Goal: Task Accomplishment & Management: Manage account settings

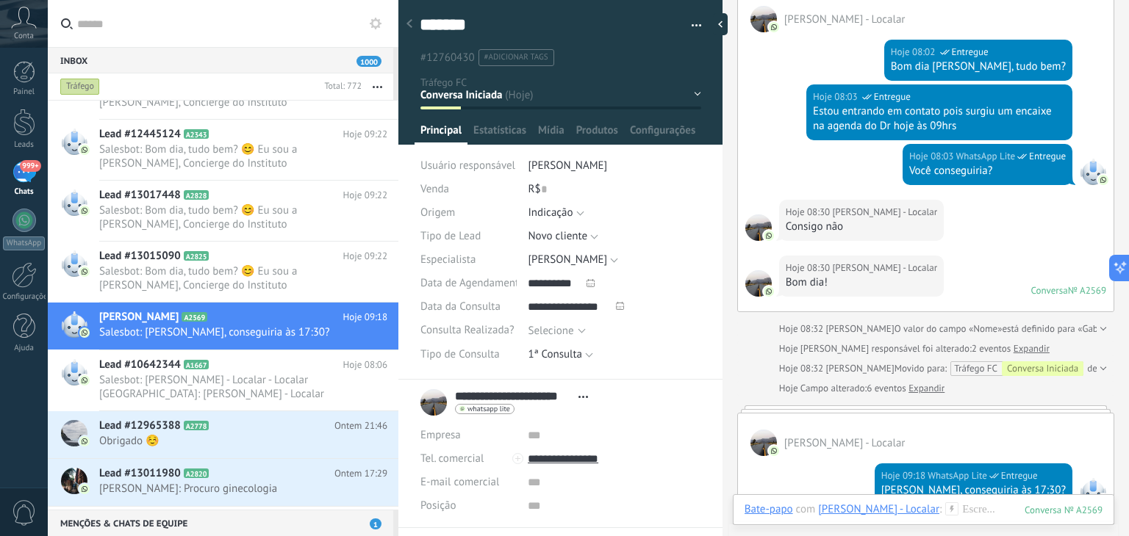
scroll to position [3984, 0]
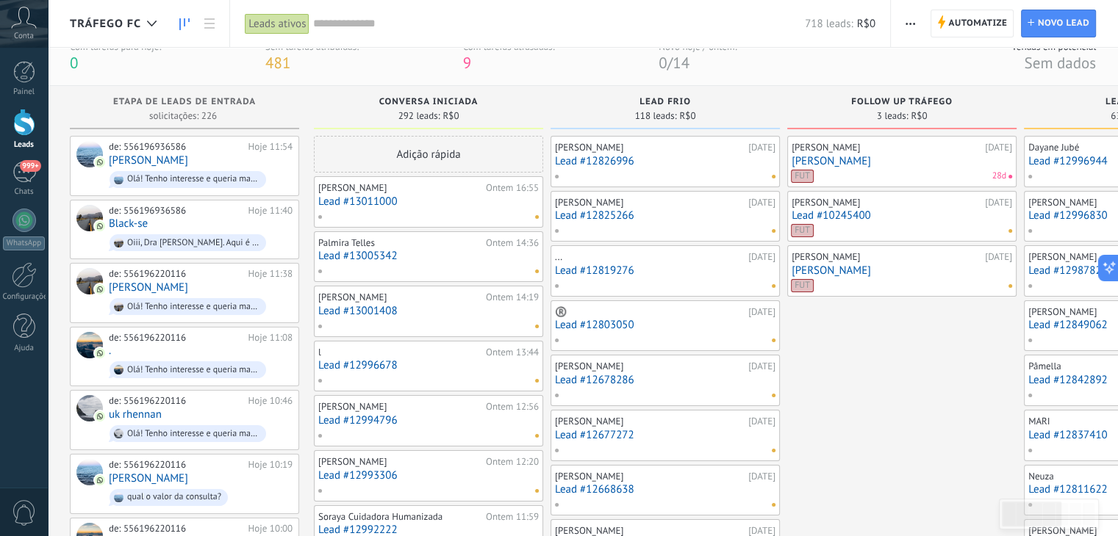
click at [384, 24] on input "text" at bounding box center [559, 23] width 492 height 15
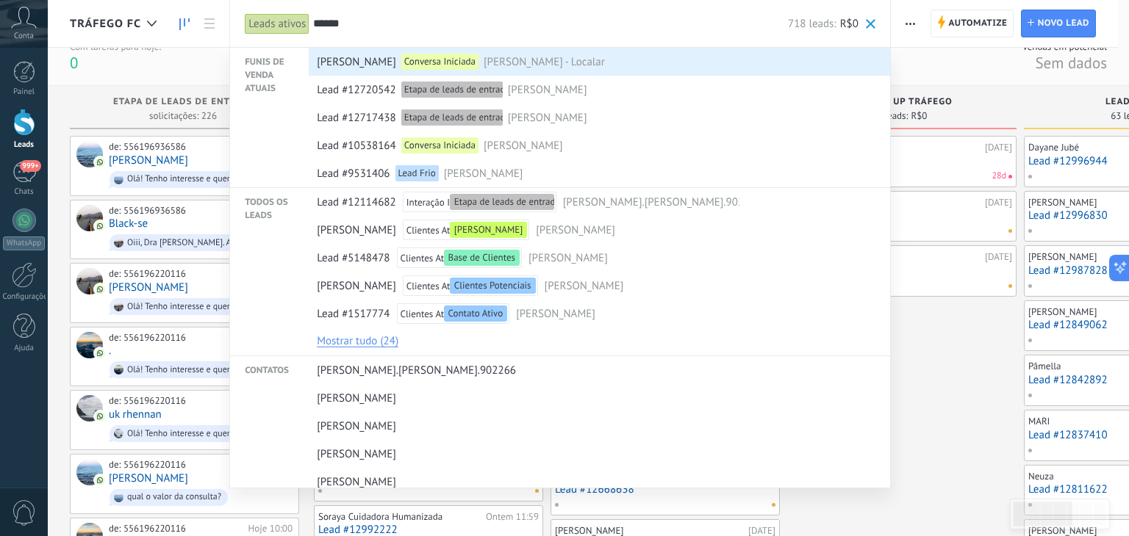
type input "******"
click at [538, 62] on span "[PERSON_NAME] - Localar" at bounding box center [544, 62] width 121 height 27
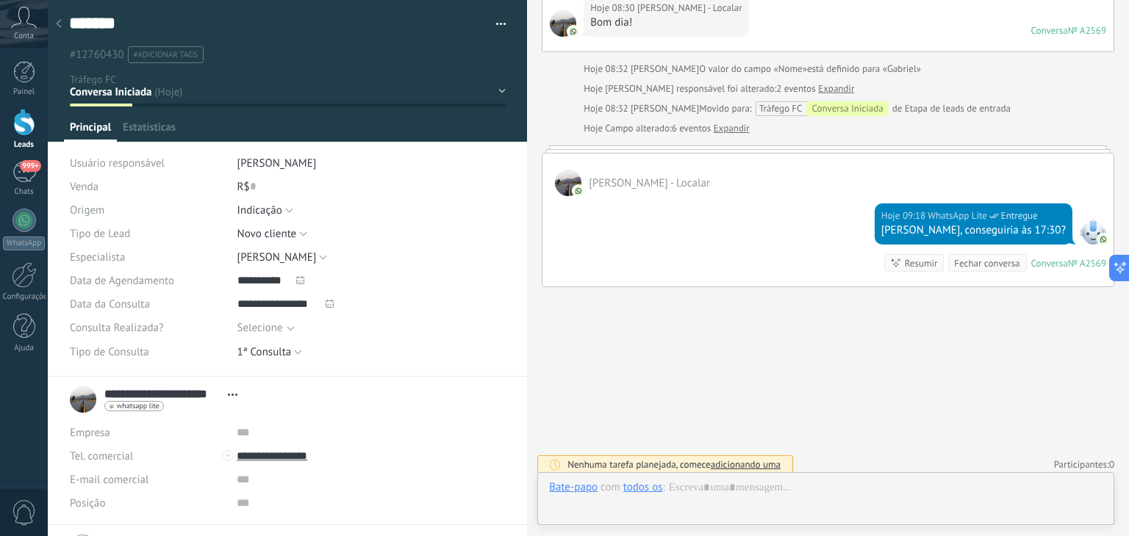
scroll to position [21, 0]
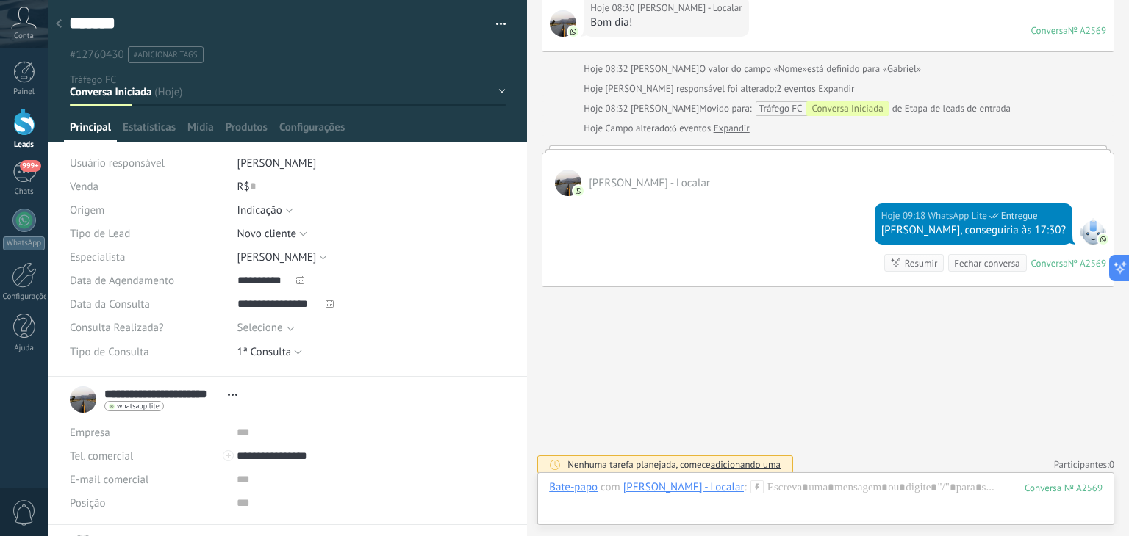
click at [0, 0] on div "Conversa Iniciada Lead Frio Follow up Tráfego Lead Quente Consulta Agendada Con…" at bounding box center [0, 0] width 0 height 0
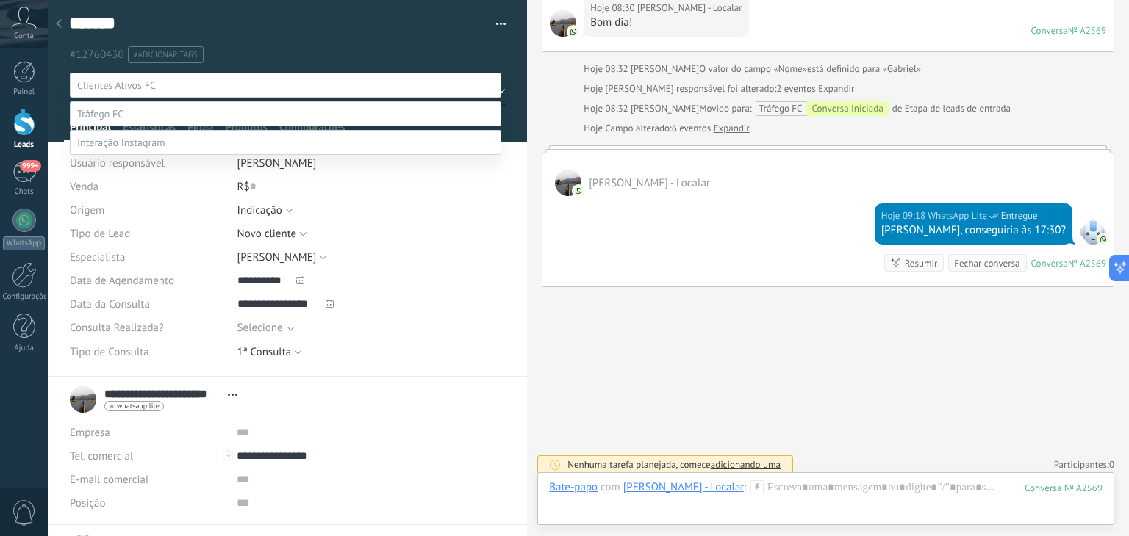
scroll to position [29, 0]
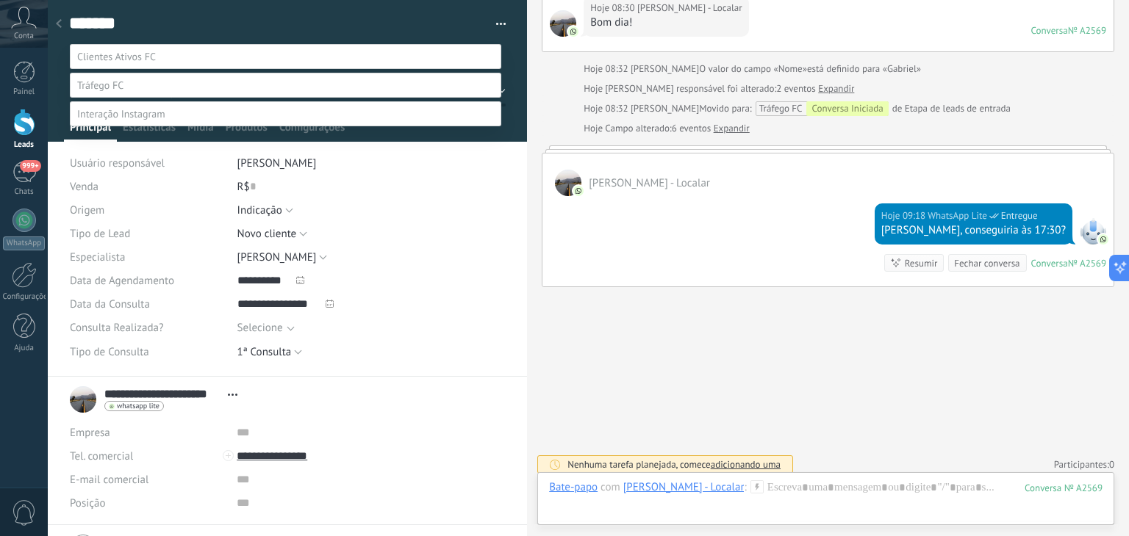
click at [0, 0] on label "Consulta Agendada" at bounding box center [0, 0] width 0 height 0
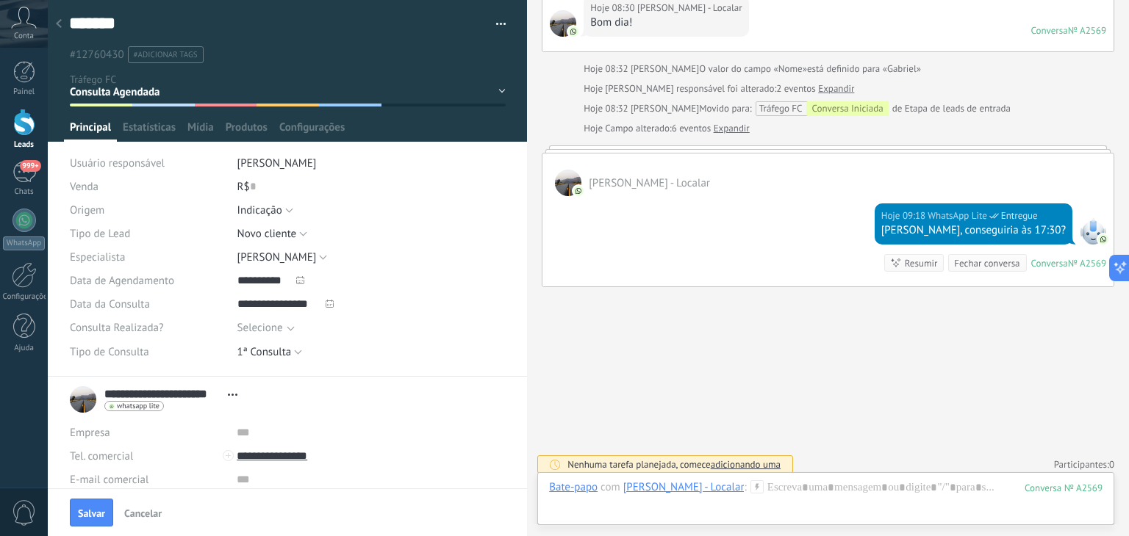
scroll to position [0, 0]
click at [94, 512] on span "Salvar" at bounding box center [91, 514] width 27 height 10
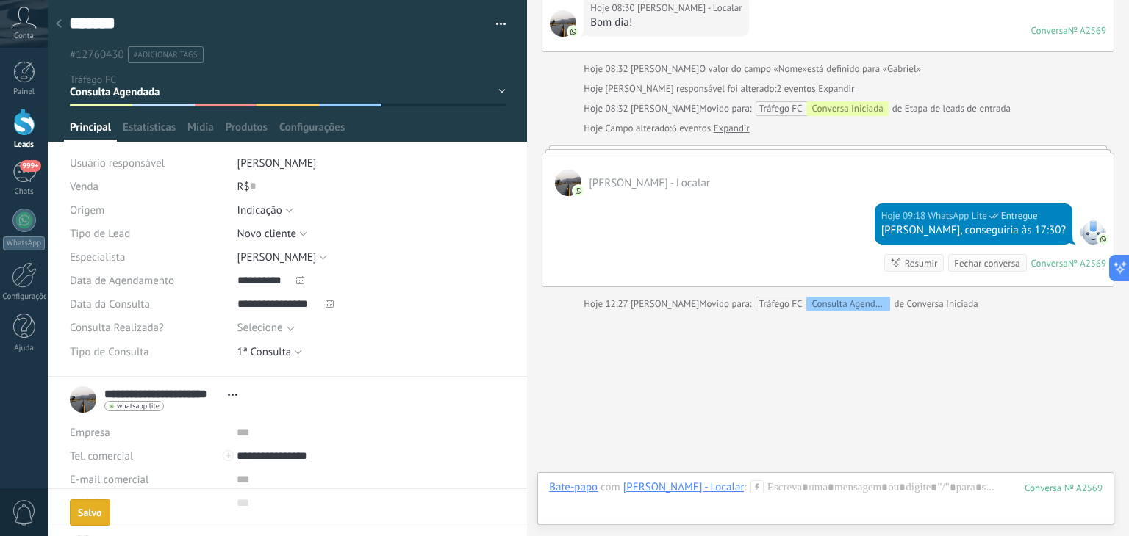
scroll to position [3397, 0]
